Goal: Information Seeking & Learning: Learn about a topic

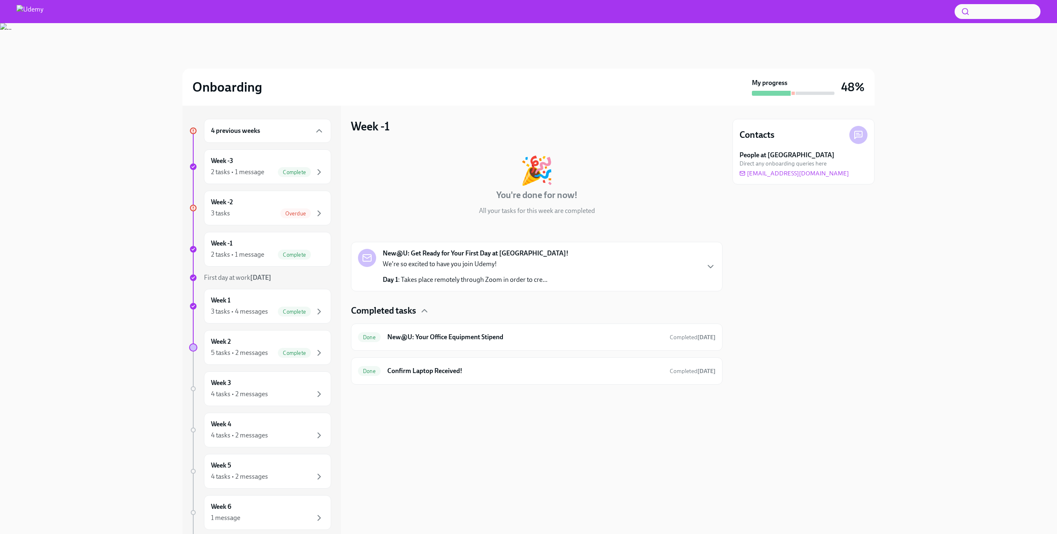
click at [81, 138] on div "4 previous weeks Week -3 2 tasks • 1 message Complete Week -2 3 tasks Overdue W…" at bounding box center [528, 320] width 1031 height 429
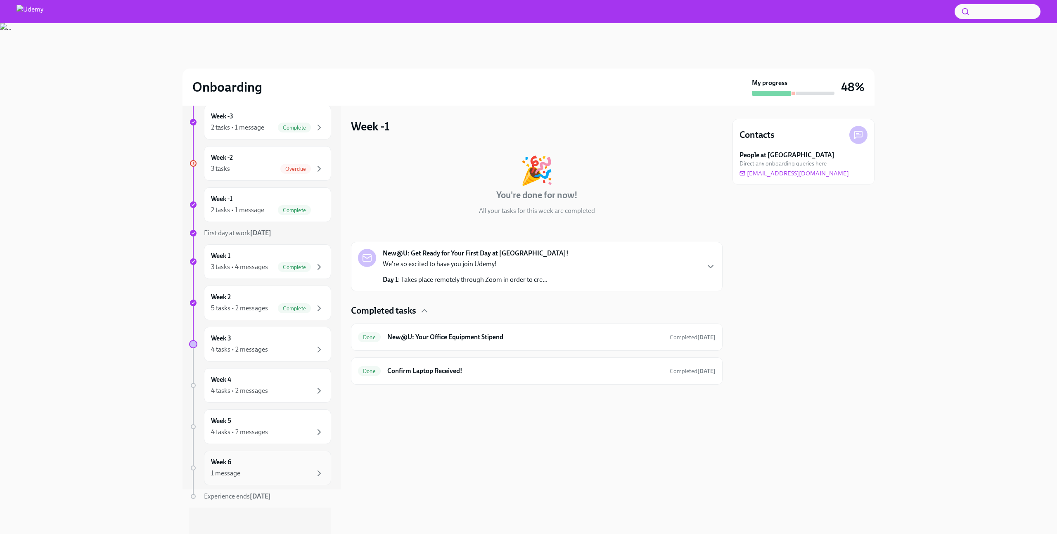
click at [278, 467] on div "Week 6 1 message" at bounding box center [267, 468] width 113 height 21
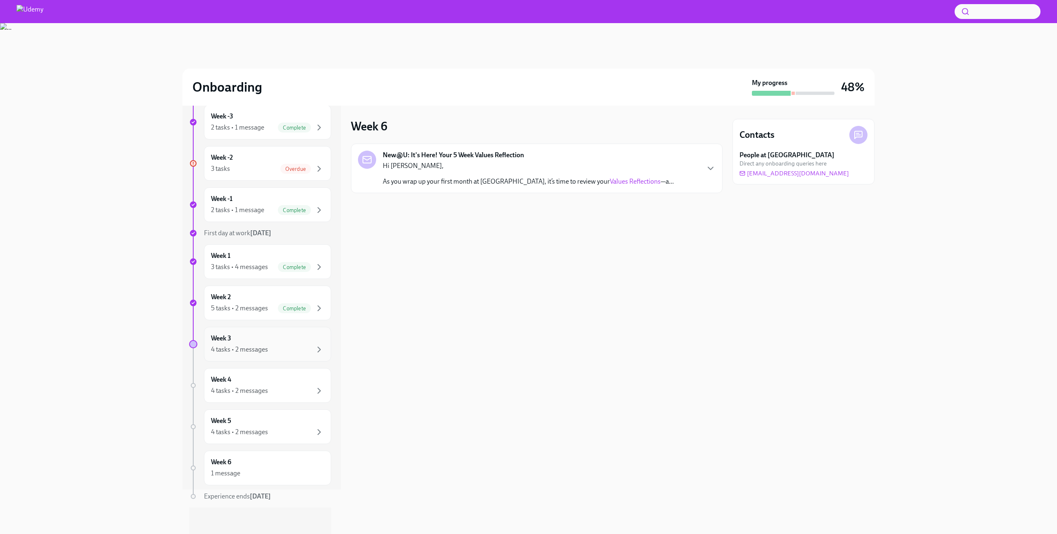
click at [241, 341] on div "Week 3 4 tasks • 2 messages" at bounding box center [267, 344] width 113 height 21
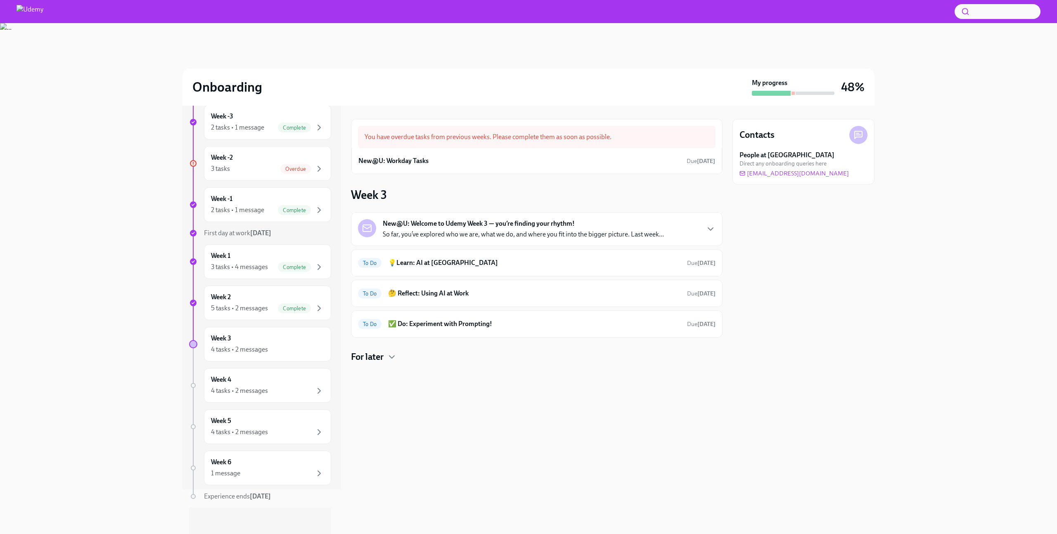
click at [534, 230] on p "So far, you’ve explored who we are, what we do, and where you fit into the bigg…" at bounding box center [523, 234] width 281 height 9
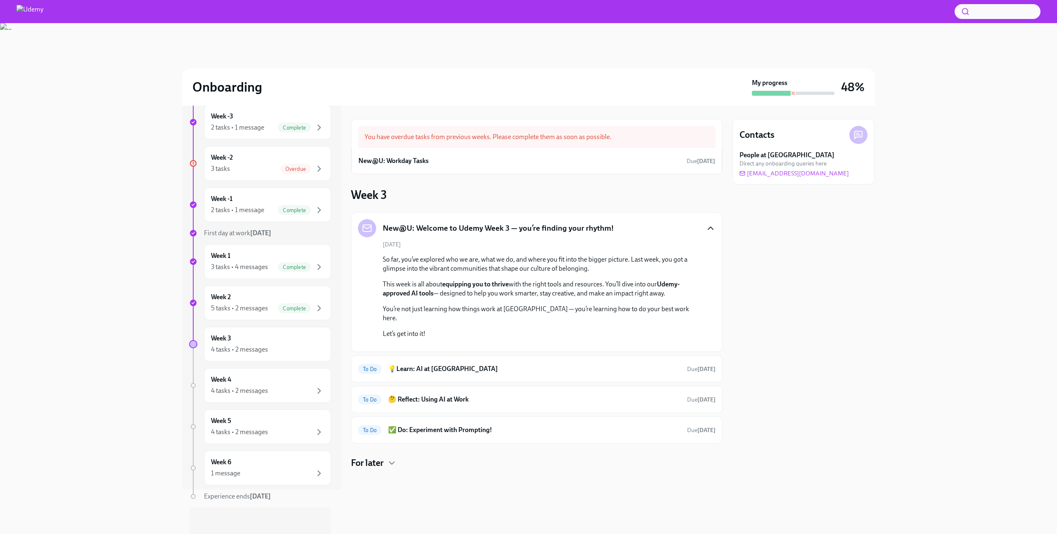
click at [709, 229] on div "New@U: Welcome to Udemy Week 3 — you’re finding your rhythm! October 6th So far…" at bounding box center [537, 282] width 372 height 140
click at [467, 374] on h6 "💡Learn: AI at Udemy" at bounding box center [534, 369] width 292 height 9
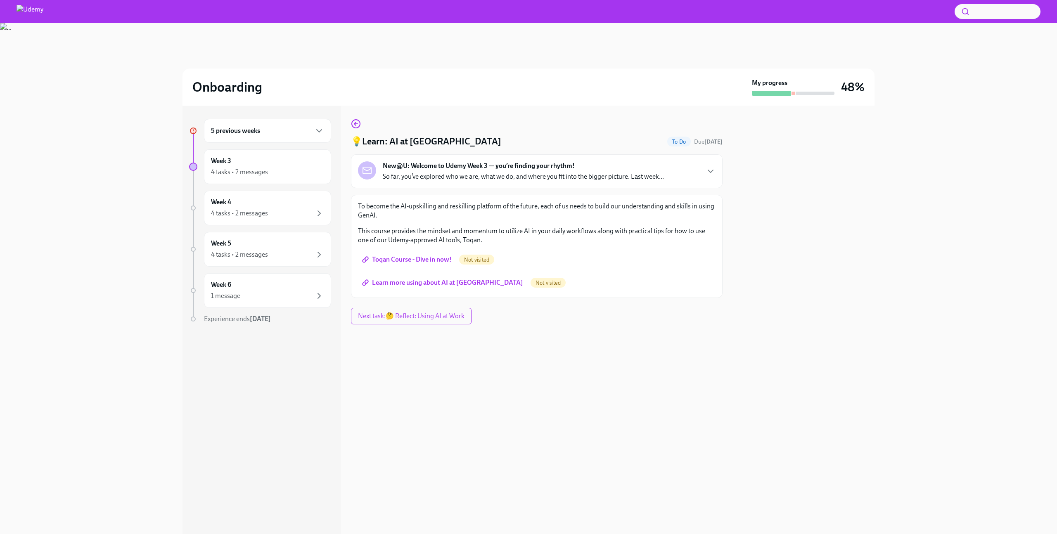
click at [425, 259] on span "Toqan Course - Dive in now!" at bounding box center [408, 260] width 88 height 8
click at [405, 283] on span "Learn more using about AI at Udemy" at bounding box center [443, 283] width 159 height 8
click at [357, 121] on icon "button" at bounding box center [356, 124] width 10 height 10
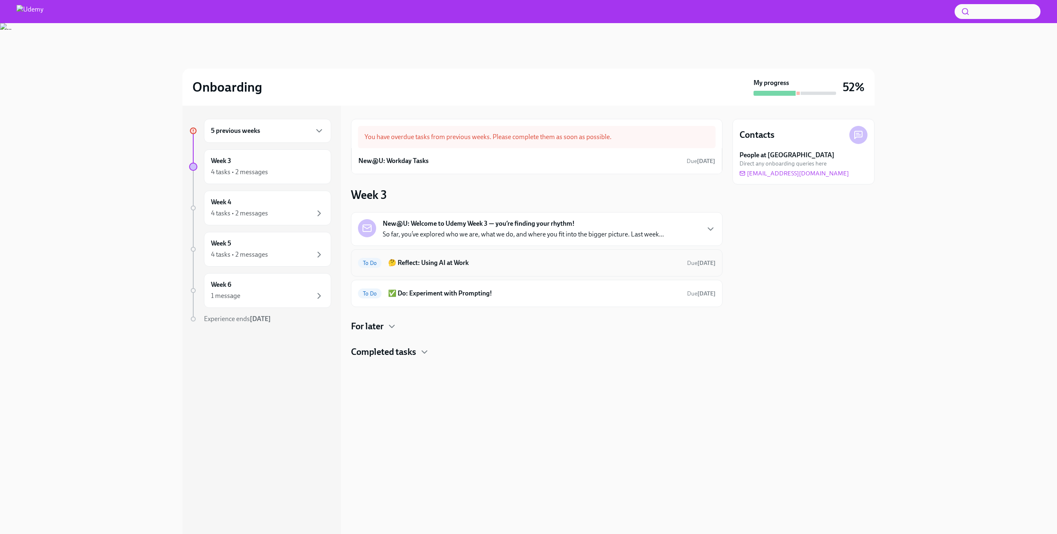
click at [467, 266] on h6 "🤔 Reflect: Using AI at Work" at bounding box center [534, 263] width 292 height 9
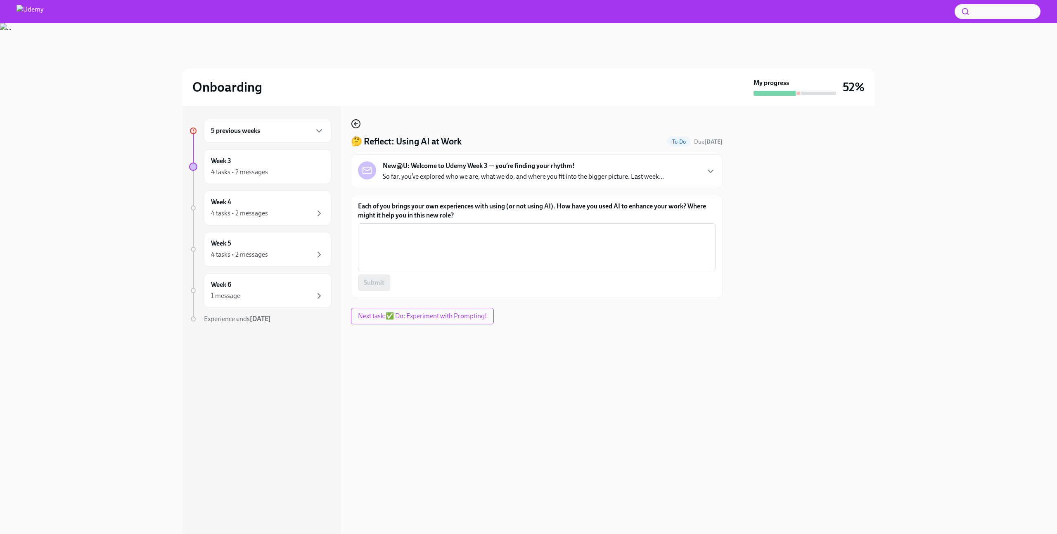
click at [354, 123] on icon "button" at bounding box center [356, 124] width 10 height 10
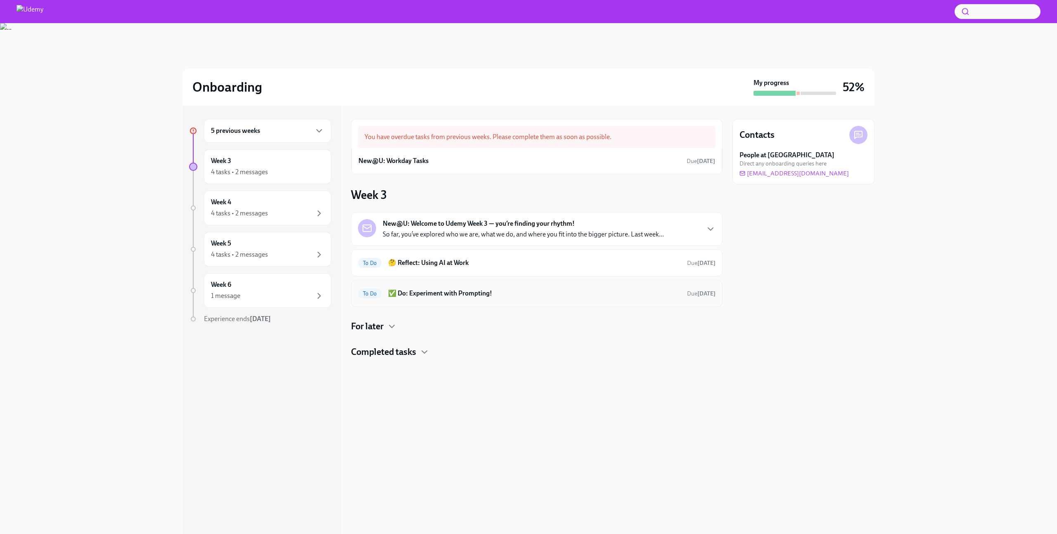
click at [467, 301] on div "To Do ✅ Do: Experiment with Prompting! Due in 4 days" at bounding box center [537, 293] width 372 height 27
click at [468, 294] on h6 "✅ Do: Experiment with Prompting!" at bounding box center [534, 293] width 292 height 9
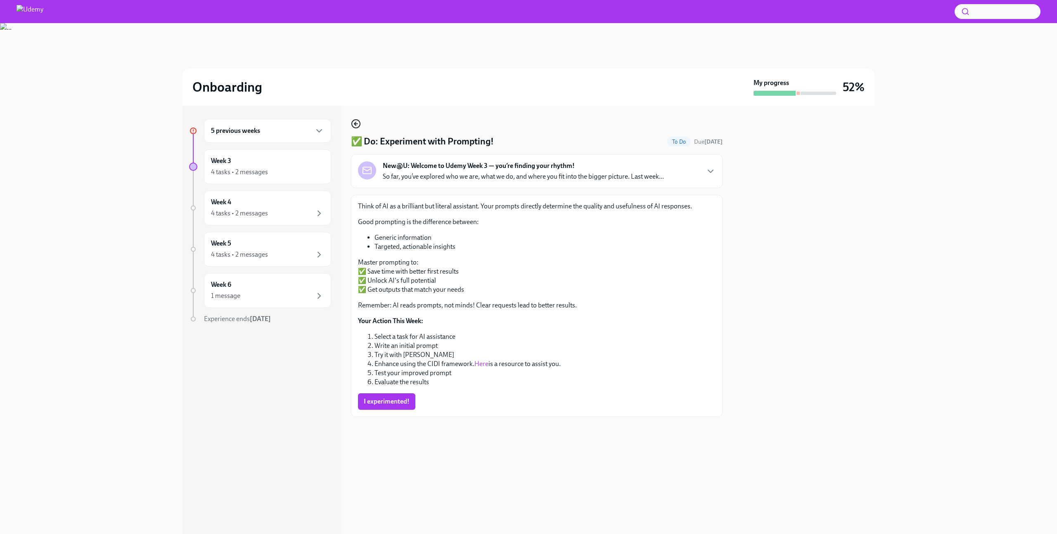
click at [355, 127] on icon "button" at bounding box center [356, 124] width 10 height 10
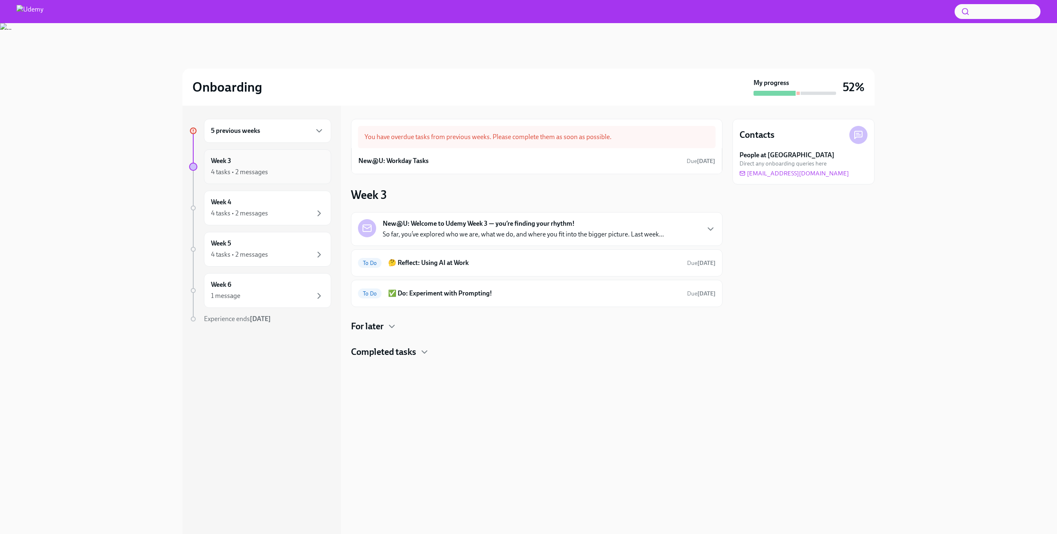
click at [256, 176] on div "4 tasks • 2 messages" at bounding box center [239, 172] width 57 height 9
click at [318, 128] on icon "button" at bounding box center [319, 131] width 10 height 10
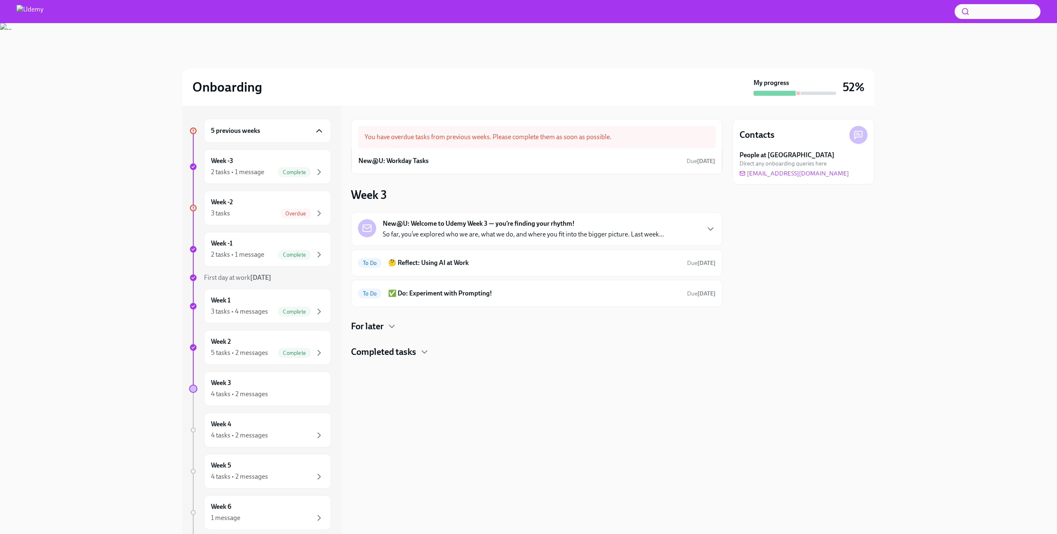
click at [318, 127] on icon "button" at bounding box center [319, 131] width 10 height 10
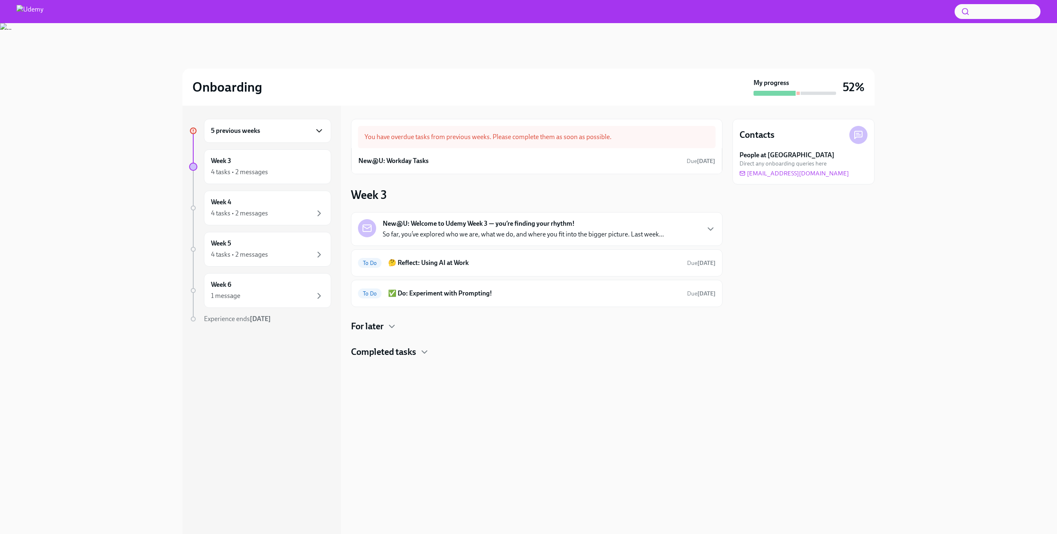
click at [306, 130] on div "5 previous weeks" at bounding box center [267, 131] width 113 height 10
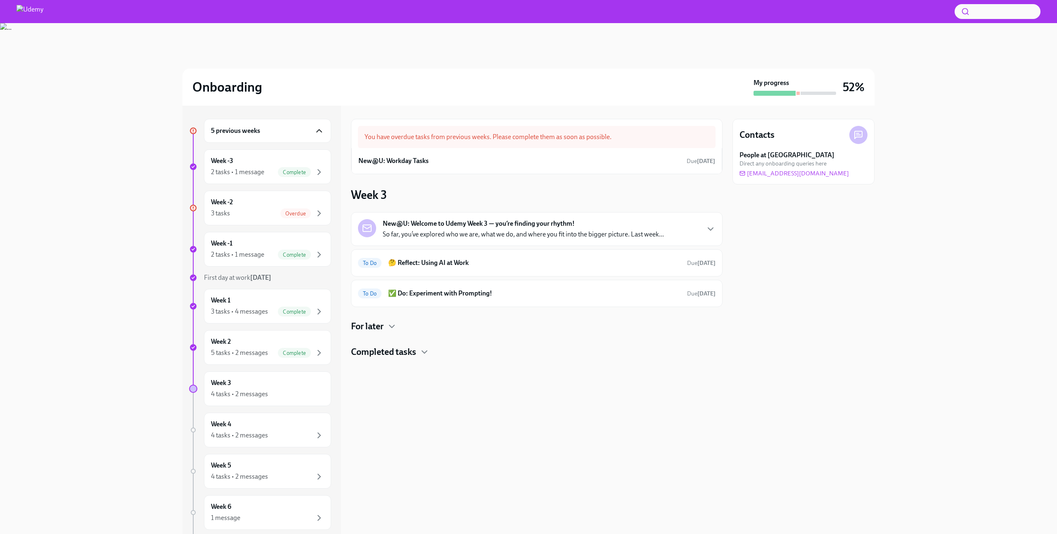
click at [306, 130] on div "5 previous weeks" at bounding box center [267, 131] width 113 height 10
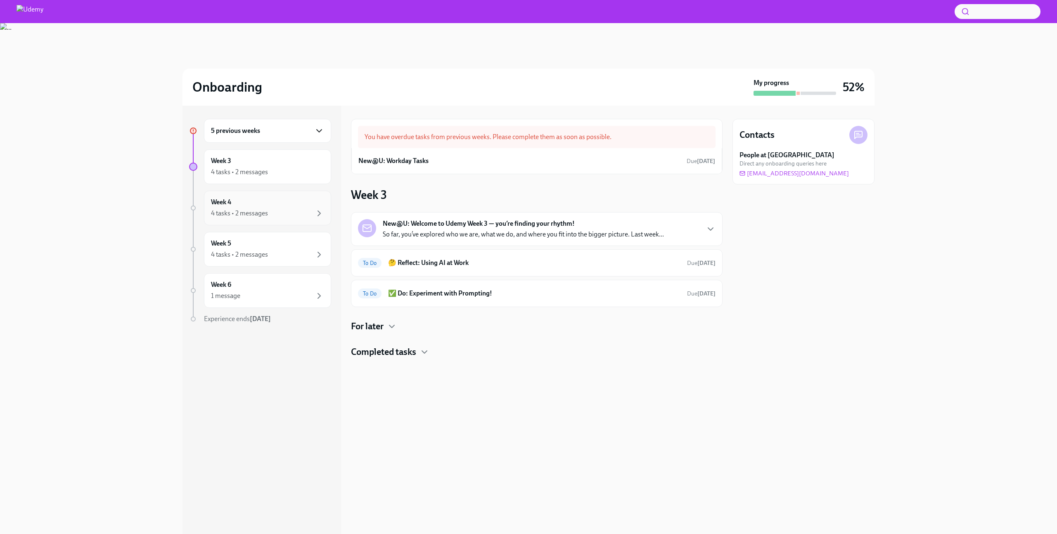
click at [277, 214] on div "4 tasks • 2 messages" at bounding box center [267, 214] width 113 height 10
